Goal: Task Accomplishment & Management: Manage account settings

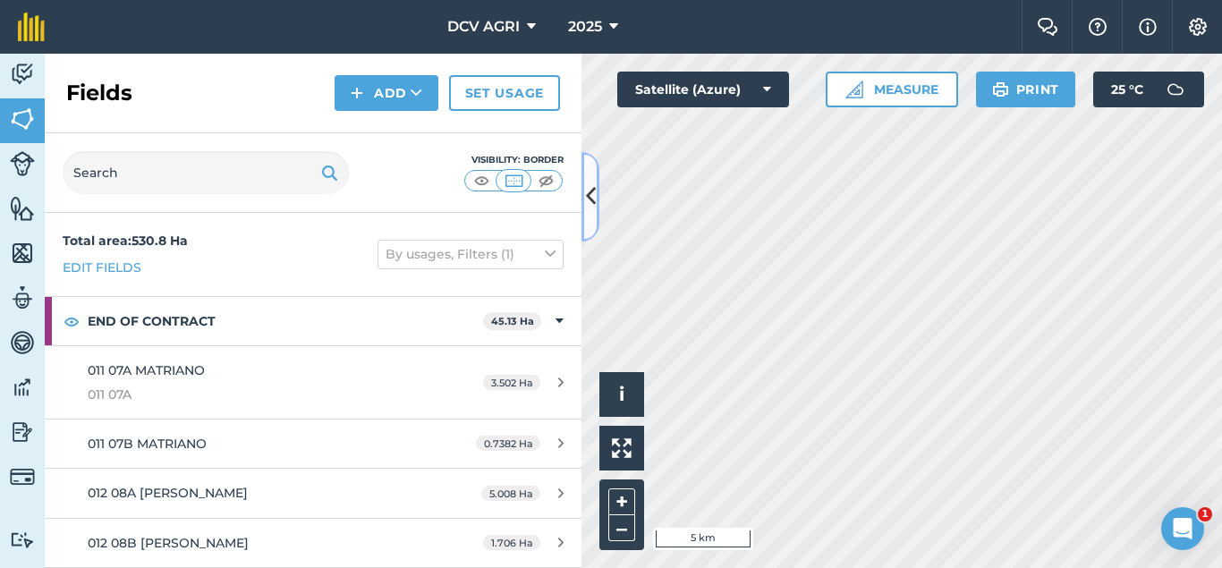
click at [590, 200] on icon at bounding box center [591, 196] width 10 height 31
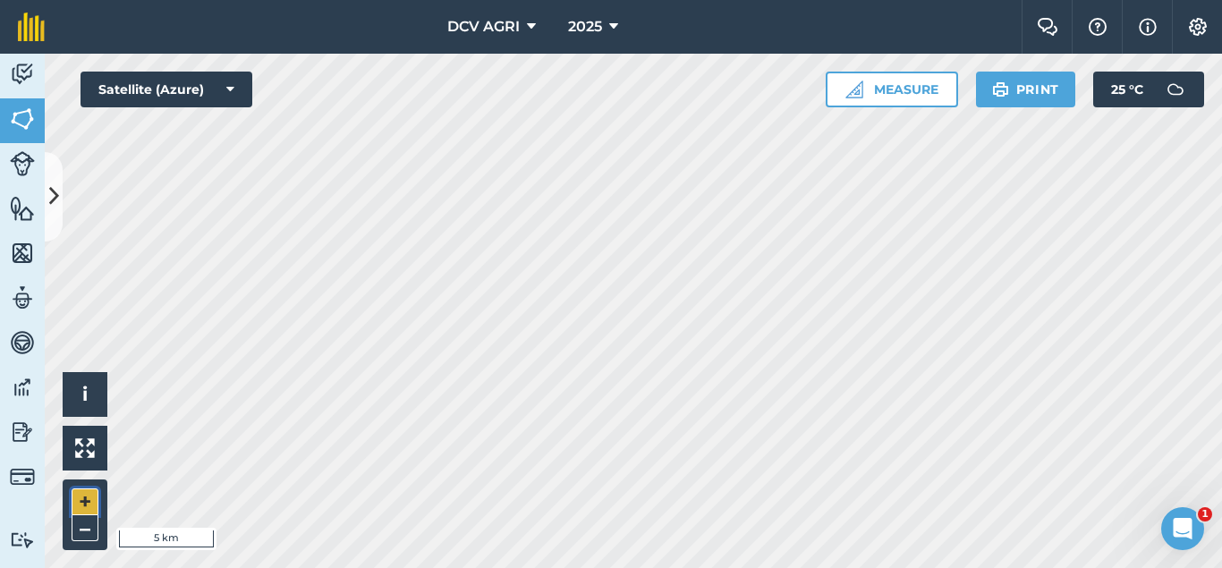
click at [83, 503] on button "+" at bounding box center [85, 502] width 27 height 27
click at [93, 495] on button "+" at bounding box center [85, 502] width 27 height 27
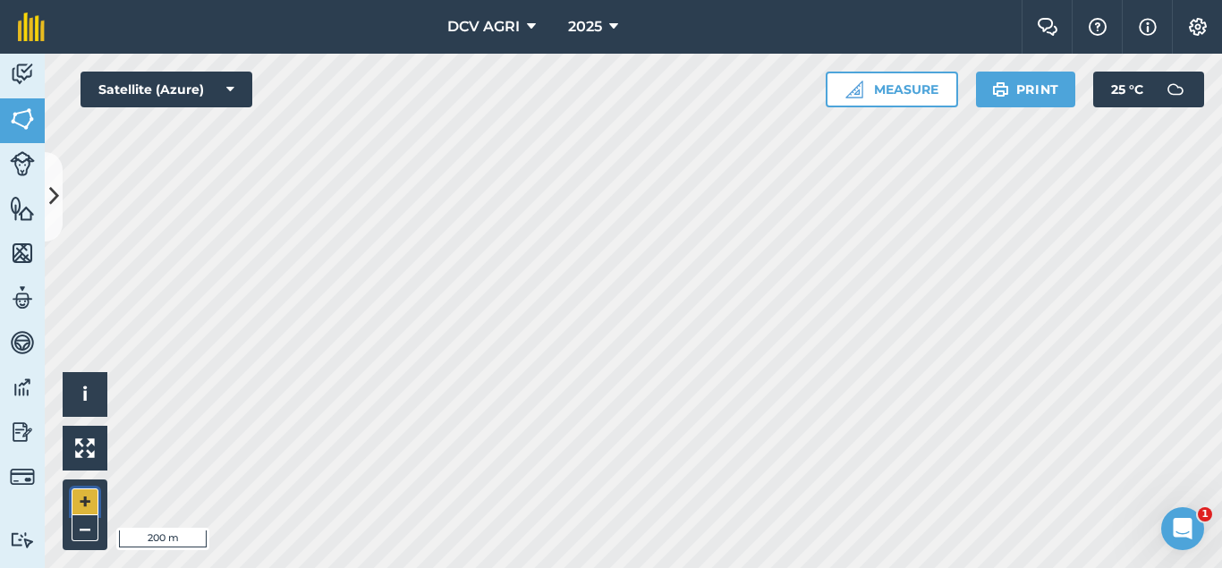
click at [76, 498] on button "+" at bounding box center [85, 502] width 27 height 27
click at [89, 520] on button "–" at bounding box center [85, 528] width 27 height 26
click at [81, 497] on button "+" at bounding box center [85, 502] width 27 height 27
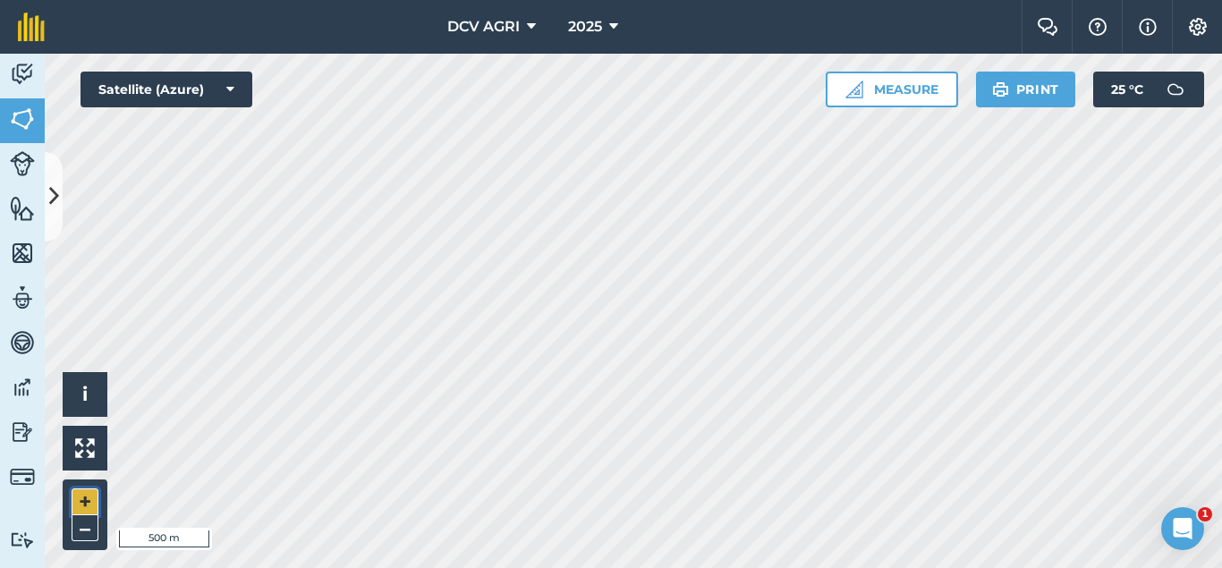
click at [81, 497] on button "+" at bounding box center [85, 502] width 27 height 27
click at [84, 501] on button "+" at bounding box center [85, 502] width 27 height 27
click at [88, 532] on button "–" at bounding box center [85, 528] width 27 height 26
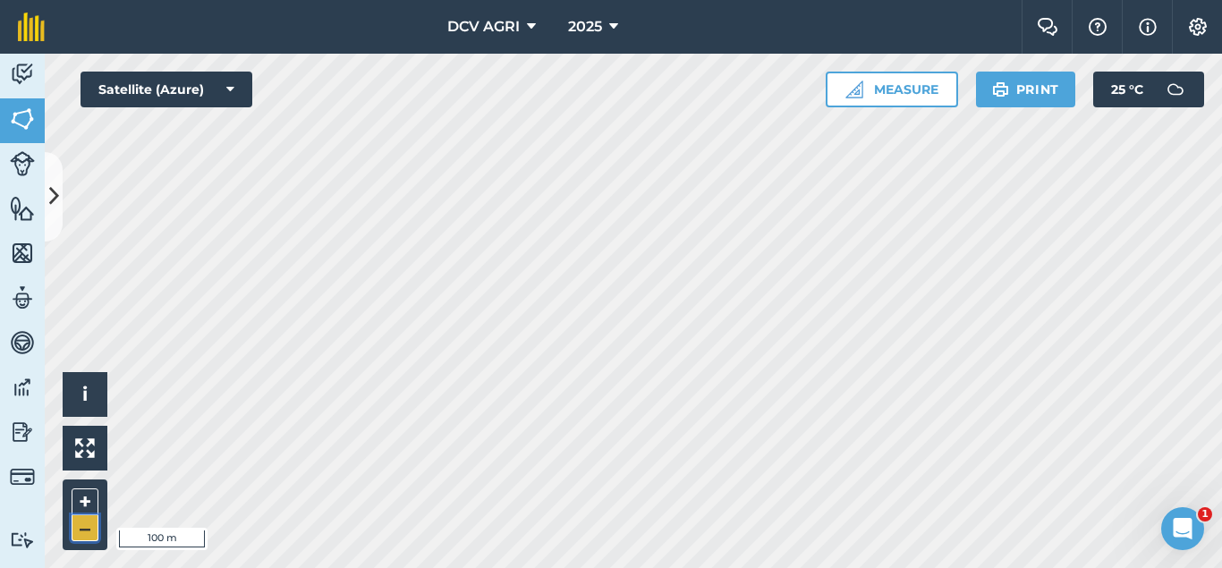
click at [88, 532] on button "–" at bounding box center [85, 528] width 27 height 26
click at [91, 498] on button "+" at bounding box center [85, 502] width 27 height 27
click at [93, 499] on button "+" at bounding box center [85, 502] width 27 height 27
